Goal: Find specific page/section: Find specific page/section

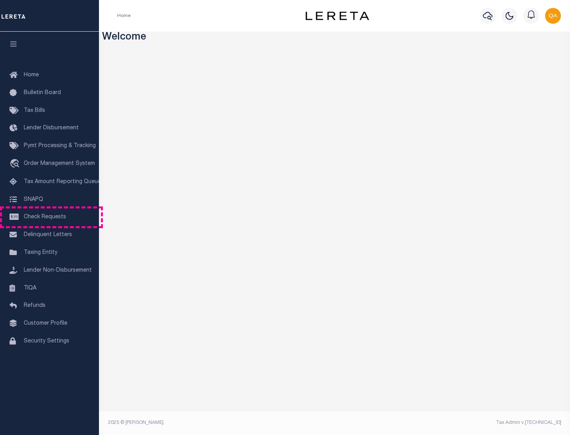
click at [49, 217] on span "Check Requests" at bounding box center [45, 218] width 42 height 6
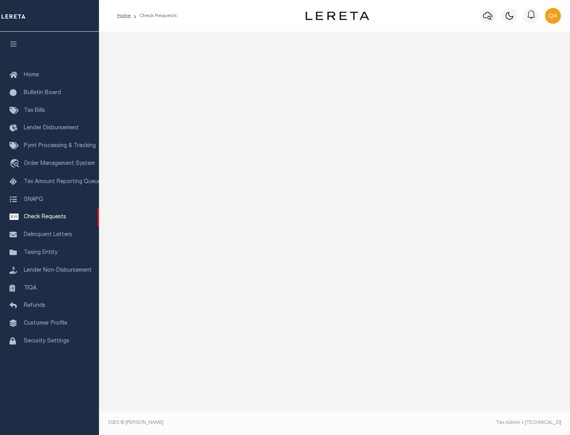
select select "50"
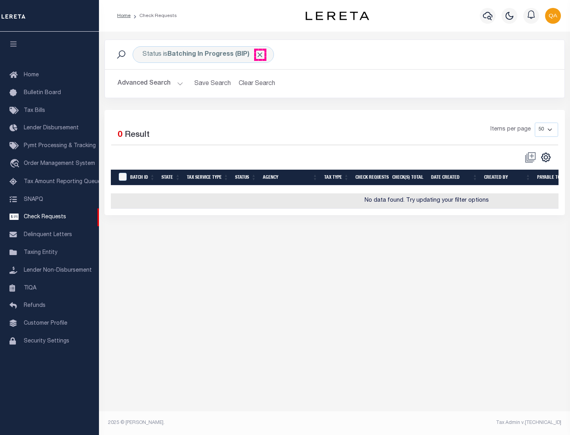
click at [260, 55] on span "Click to Remove" at bounding box center [260, 55] width 8 height 8
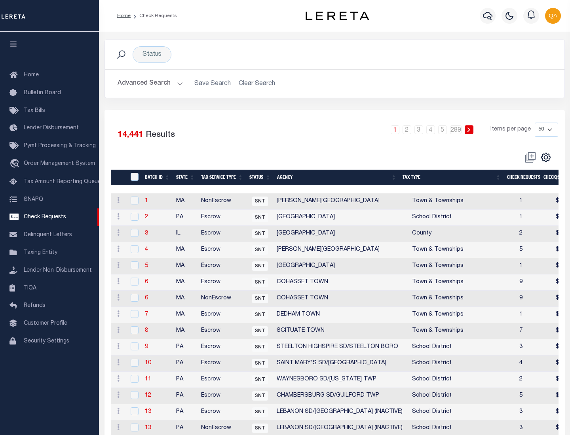
scroll to position [382, 0]
